Goal: Task Accomplishment & Management: Complete application form

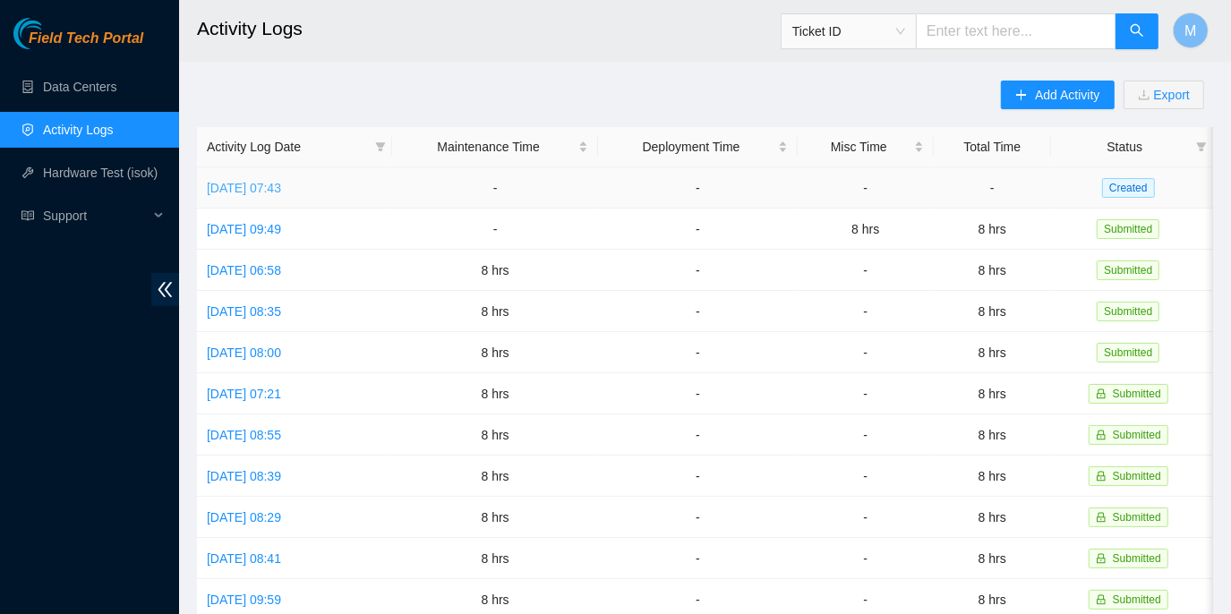
click at [263, 186] on link "[DATE] 07:43" at bounding box center [244, 188] width 74 height 14
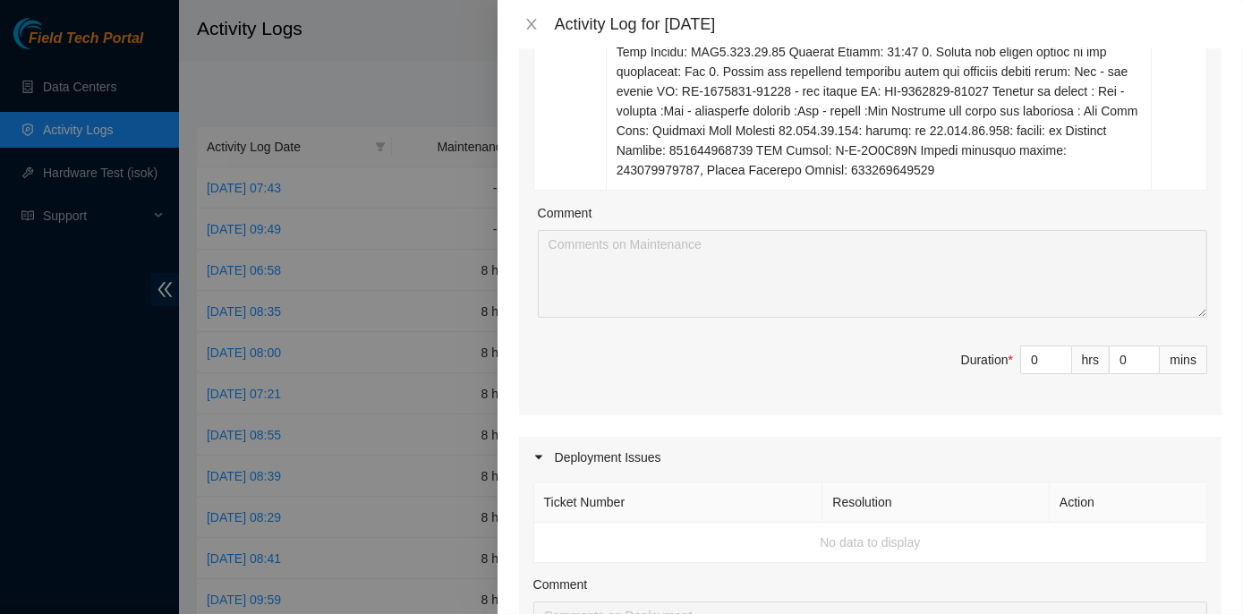
scroll to position [488, 0]
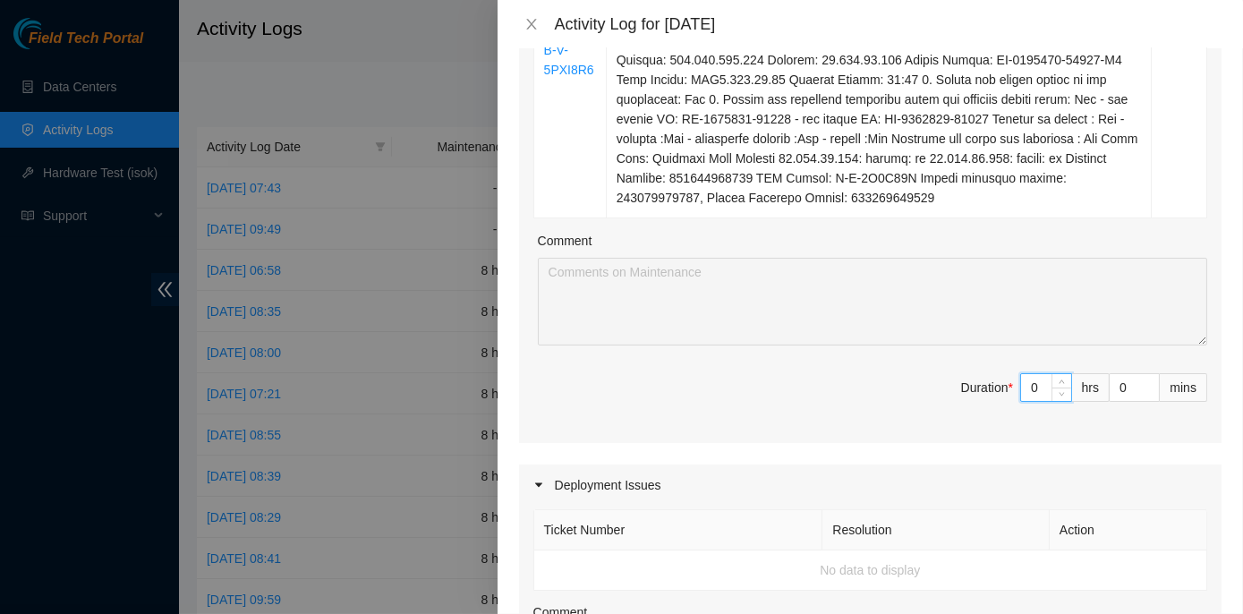
drag, startPoint x: 1031, startPoint y: 389, endPoint x: 995, endPoint y: 393, distance: 36.1
click at [995, 392] on span "Duration * 0 hrs 0 mins" at bounding box center [871, 398] width 674 height 50
type input "8"
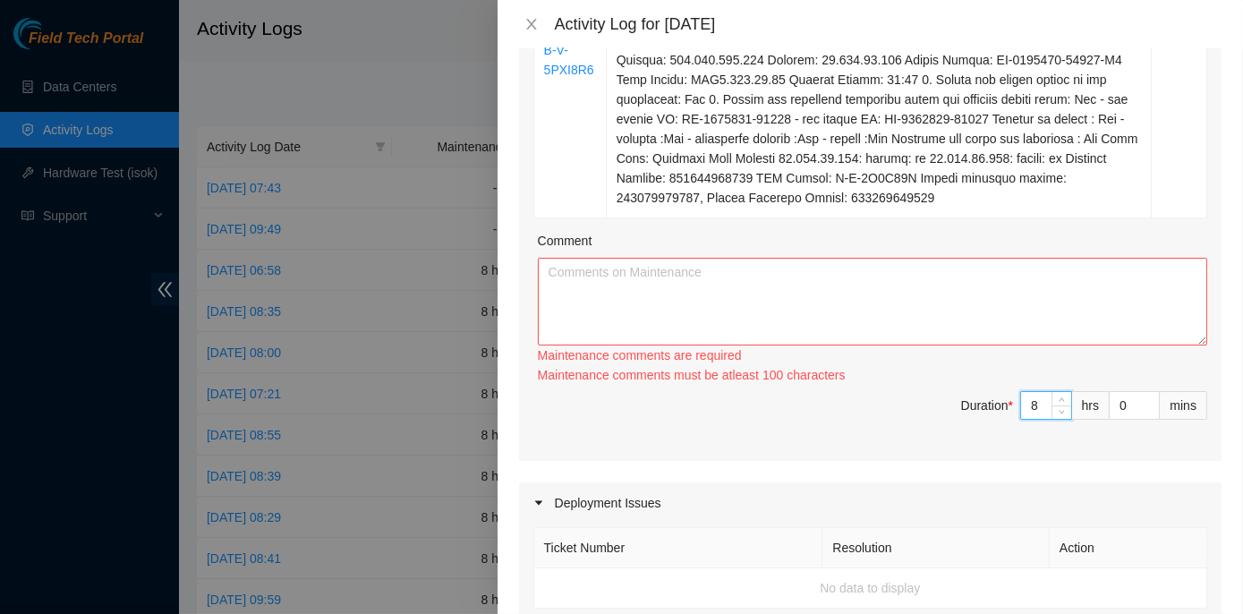
type input "8"
paste textarea "ECX2- Maintenance Check for inbound shipments for ECX2; scan in one package for…"
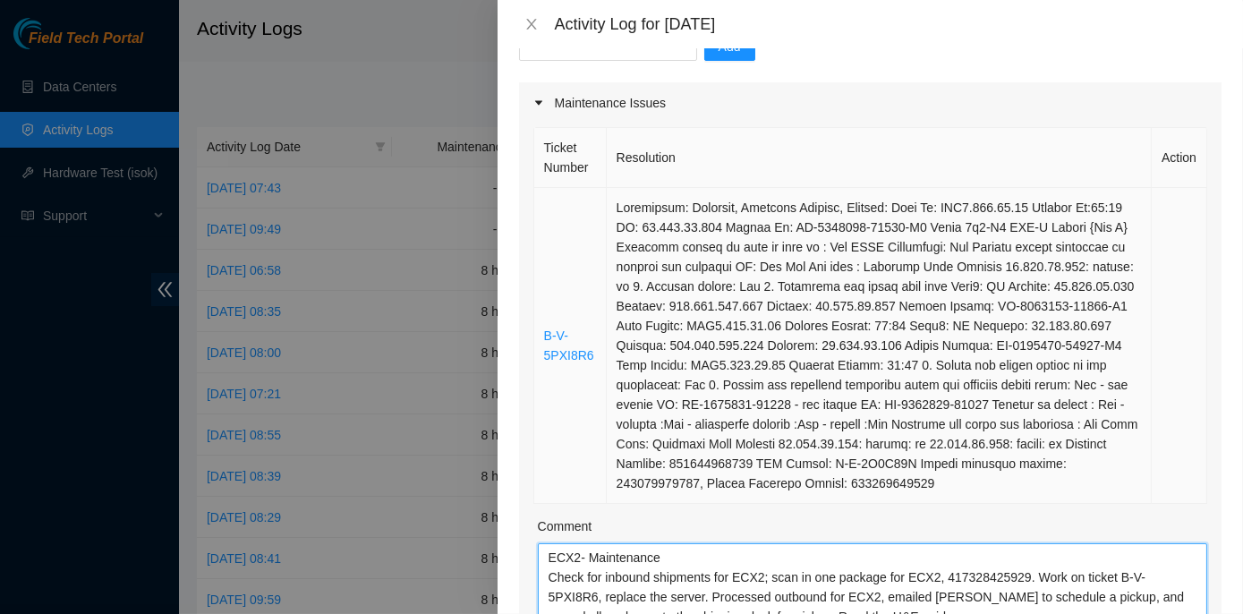
scroll to position [162, 0]
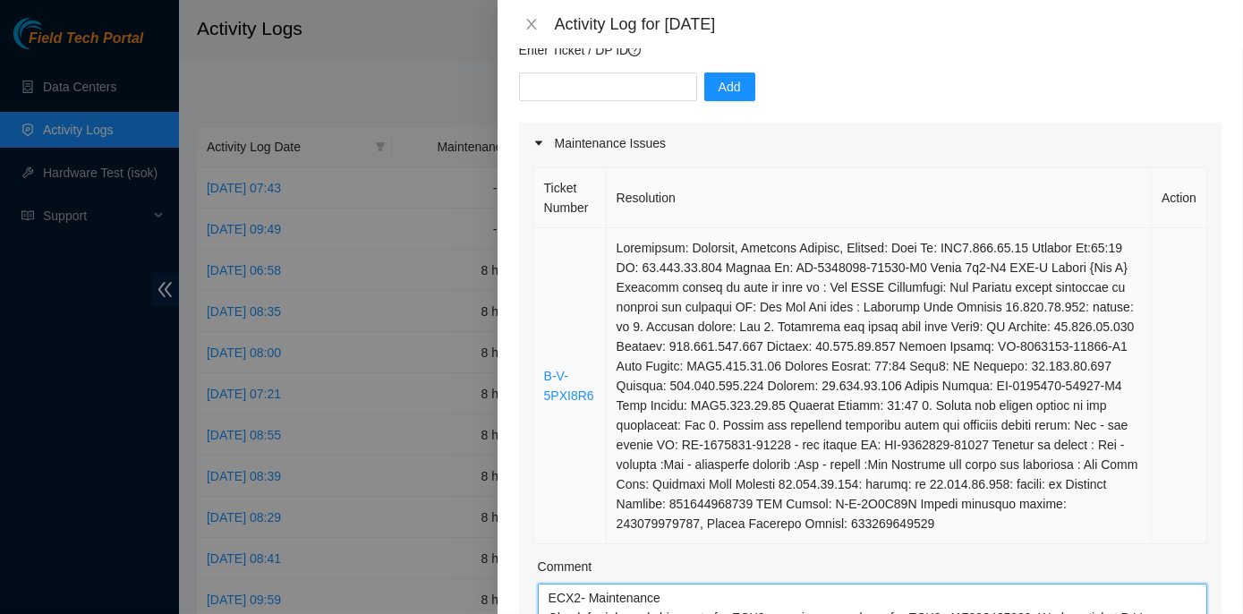
type textarea "ECX2- Maintenance Check for inbound shipments for ECX2; scan in one package for…"
drag, startPoint x: 592, startPoint y: 396, endPoint x: 534, endPoint y: 381, distance: 59.1
click at [534, 381] on td "B-V-5PXI8R6" at bounding box center [570, 386] width 73 height 316
copy link "B-V-5PXI8R6"
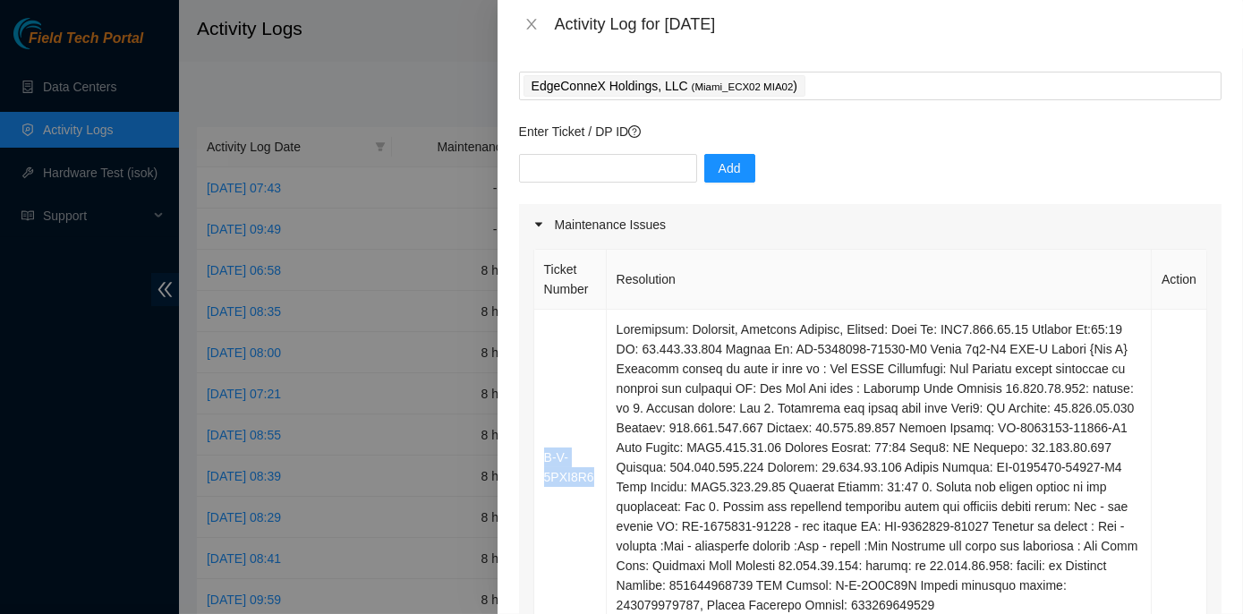
scroll to position [0, 0]
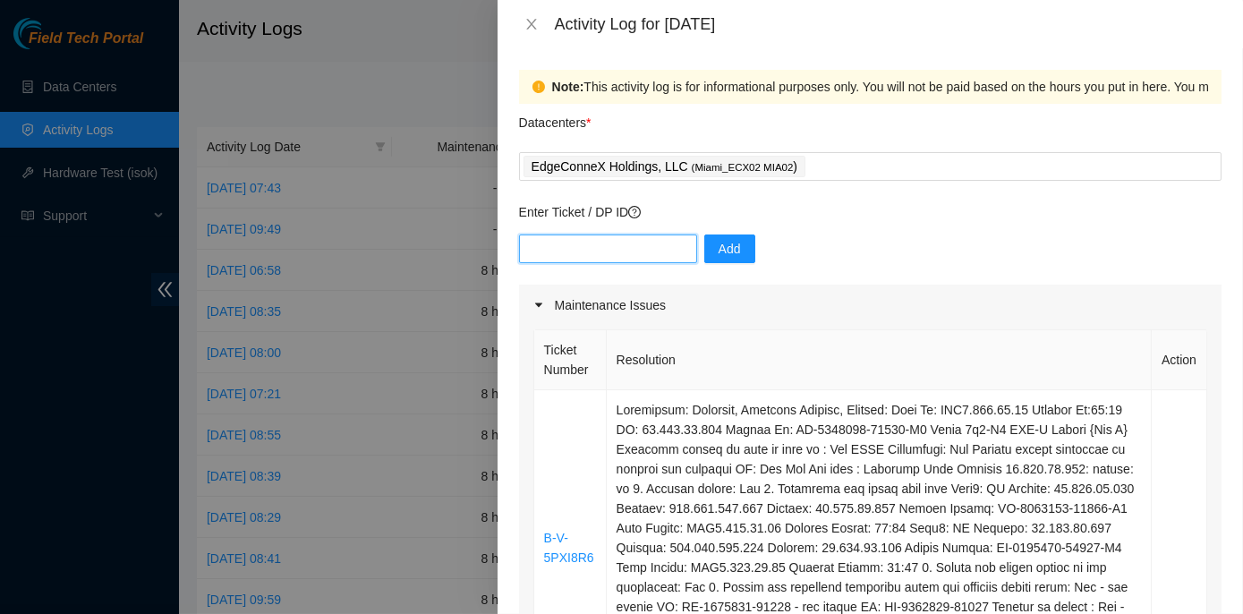
click at [563, 248] on input "text" at bounding box center [608, 249] width 178 height 29
paste input "B-V-5PXI8R6"
type input "B-V-5PXI8R6"
click at [719, 245] on span "Add" at bounding box center [730, 249] width 22 height 20
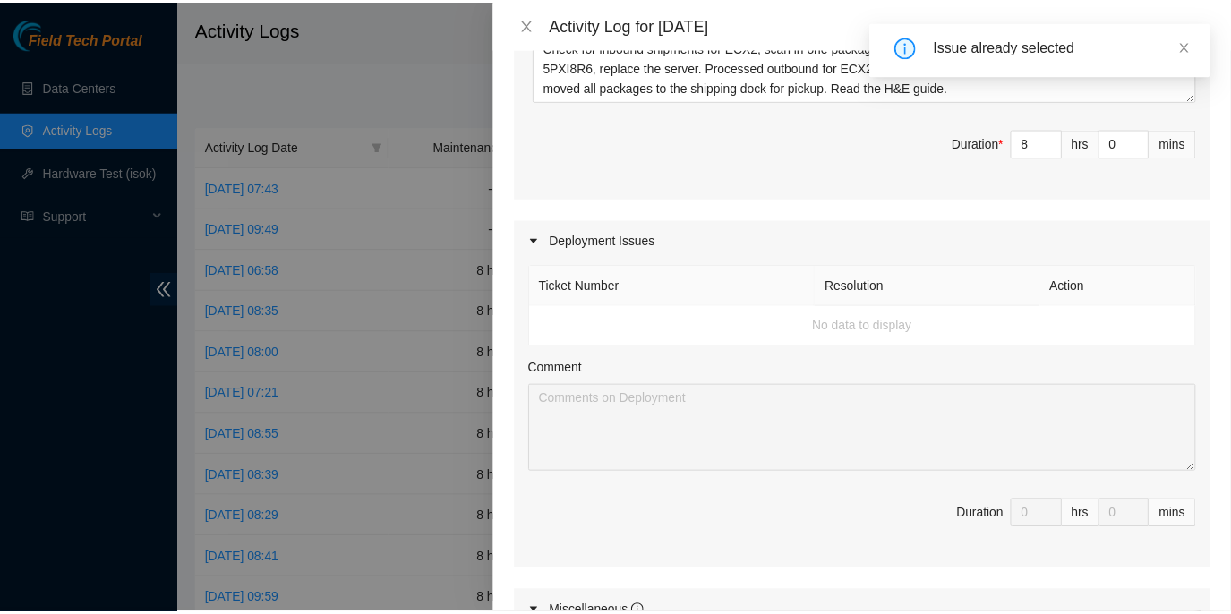
scroll to position [1150, 0]
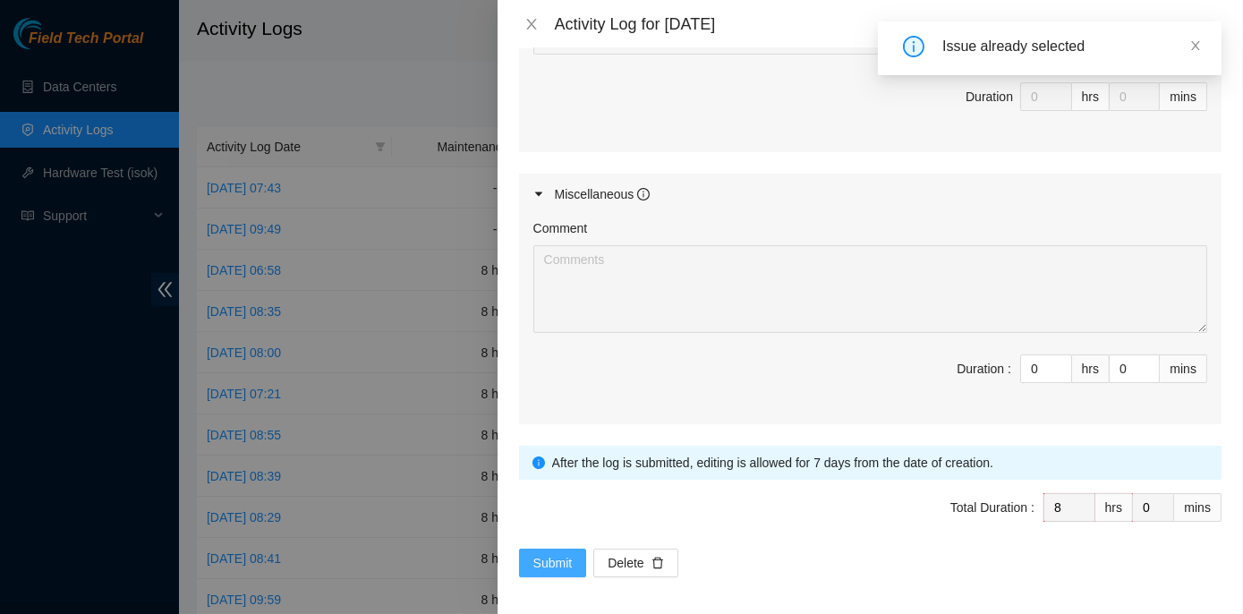
click at [577, 555] on button "Submit" at bounding box center [553, 563] width 68 height 29
